Goal: Task Accomplishment & Management: Manage account settings

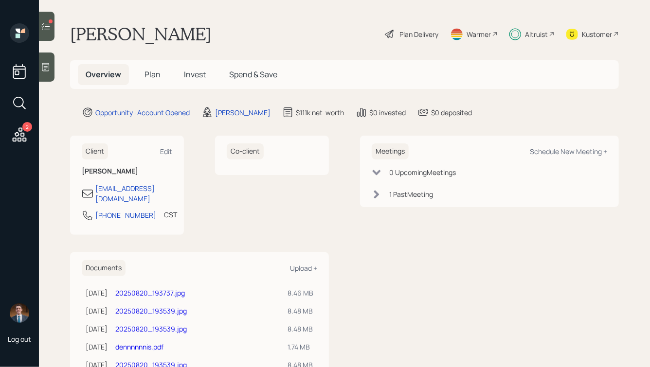
click at [41, 28] on icon at bounding box center [46, 26] width 10 height 10
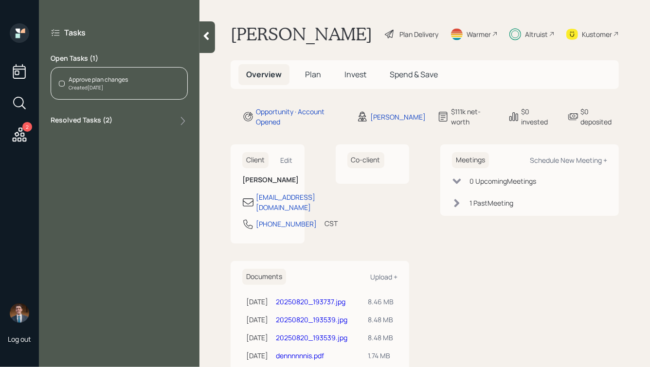
click at [81, 81] on div "Approve plan changes" at bounding box center [98, 79] width 59 height 9
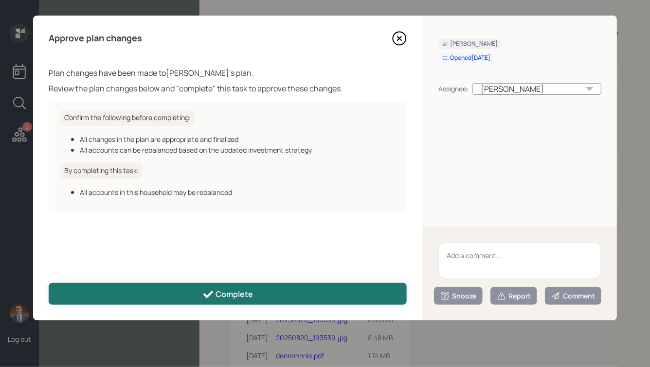
click at [206, 291] on icon at bounding box center [208, 295] width 12 height 12
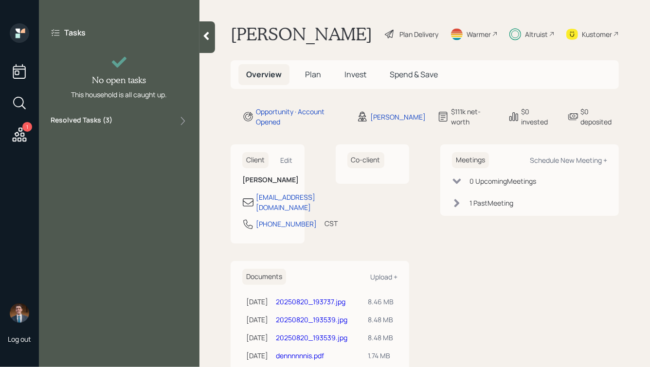
click at [204, 37] on icon at bounding box center [206, 36] width 10 height 10
